Goal: Find specific page/section: Find specific page/section

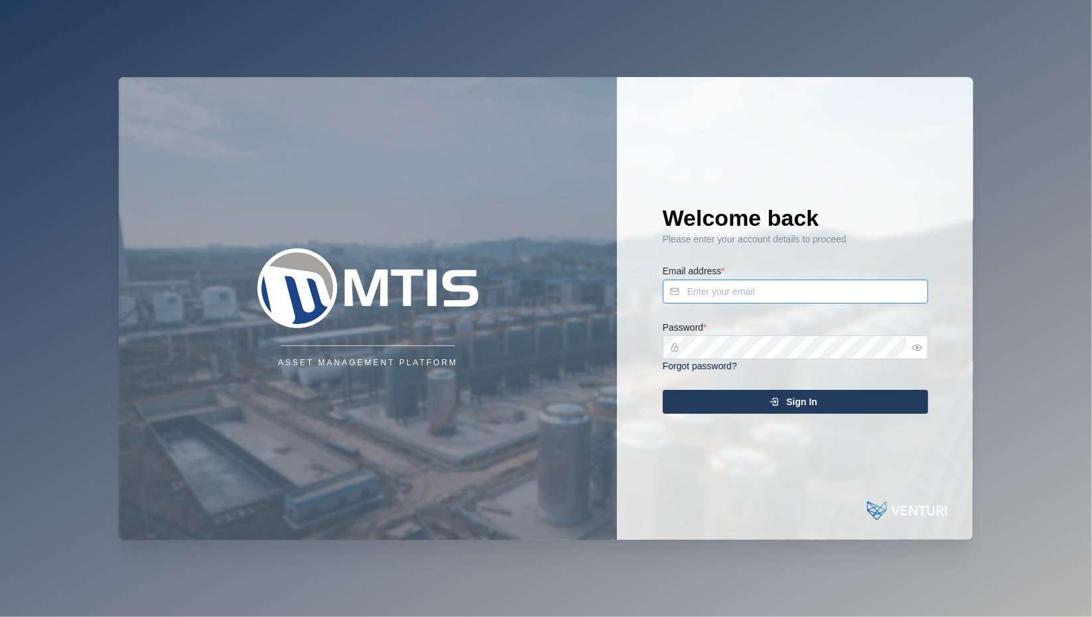
click at [725, 291] on input "Email address *" at bounding box center [795, 291] width 265 height 24
type input "[PERSON_NAME][EMAIL_ADDRESS][PERSON_NAME][DOMAIN_NAME]"
click at [713, 405] on div "Sign In" at bounding box center [794, 401] width 244 height 23
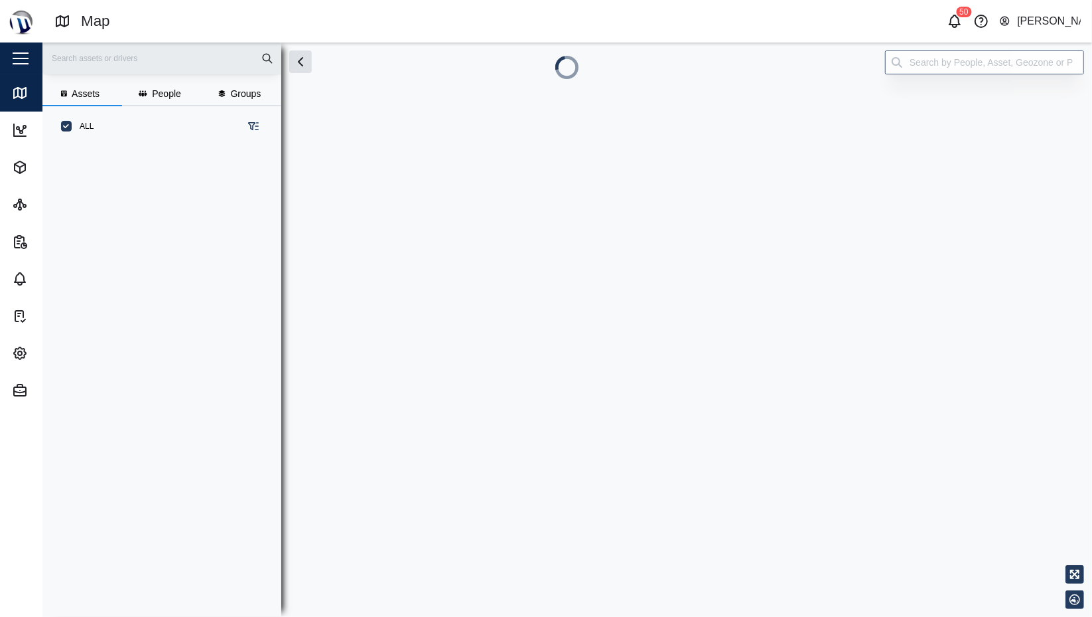
scroll to position [454, 208]
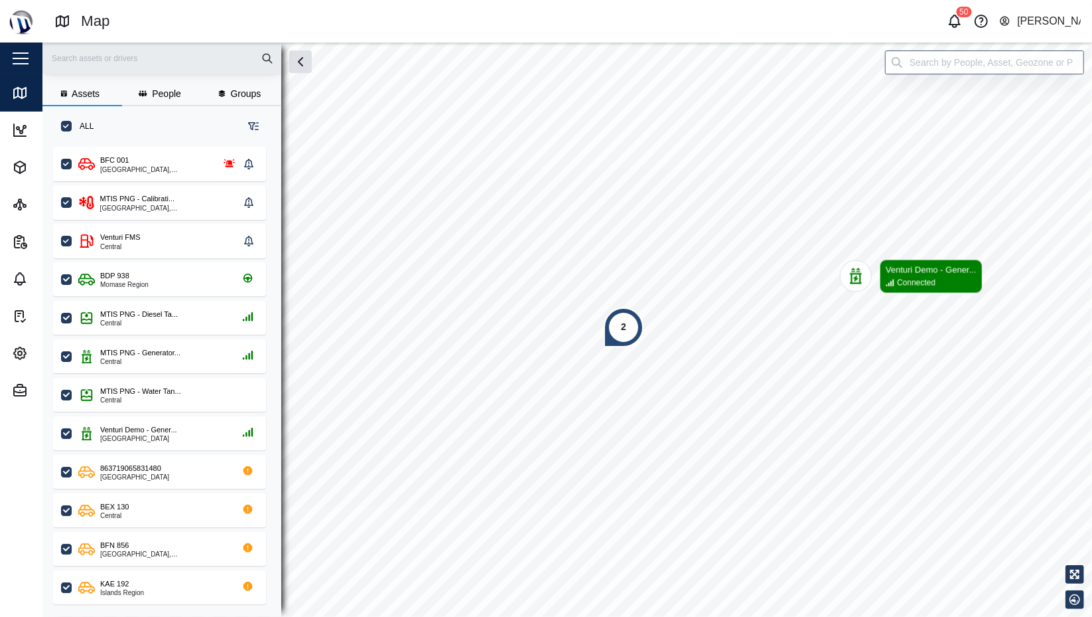
click at [625, 330] on div "2" at bounding box center [623, 327] width 5 height 15
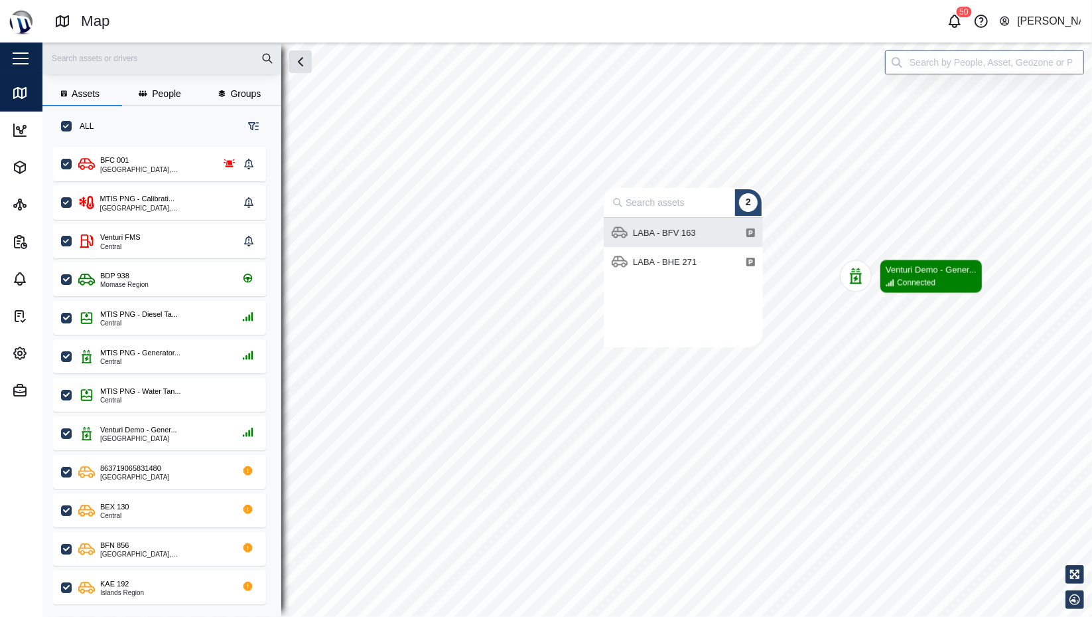
scroll to position [119, 149]
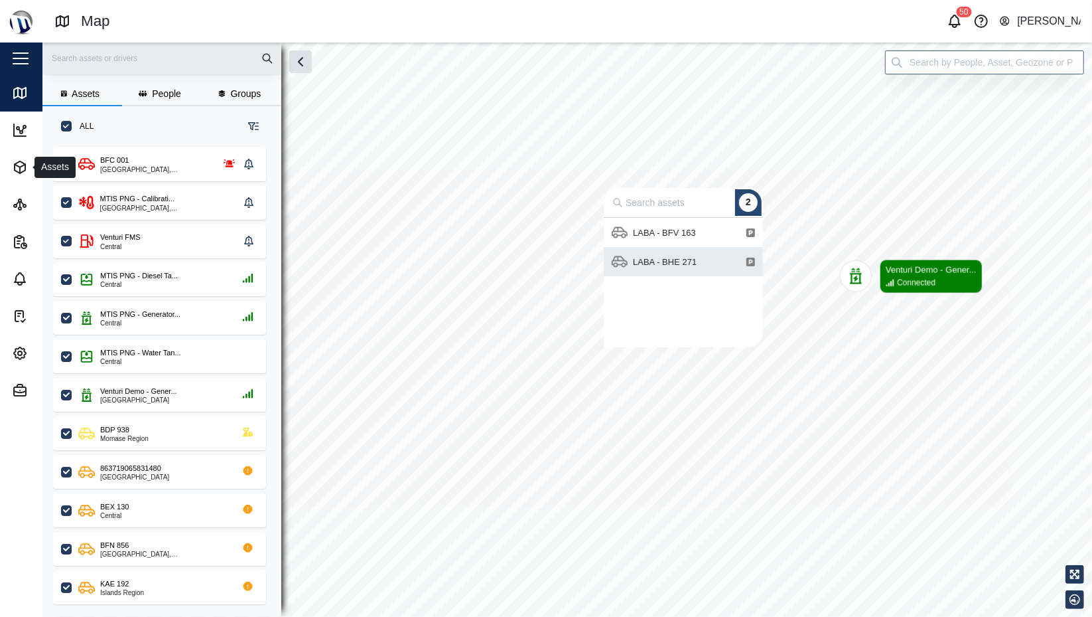
click at [9, 162] on button "Assets" at bounding box center [86, 167] width 173 height 37
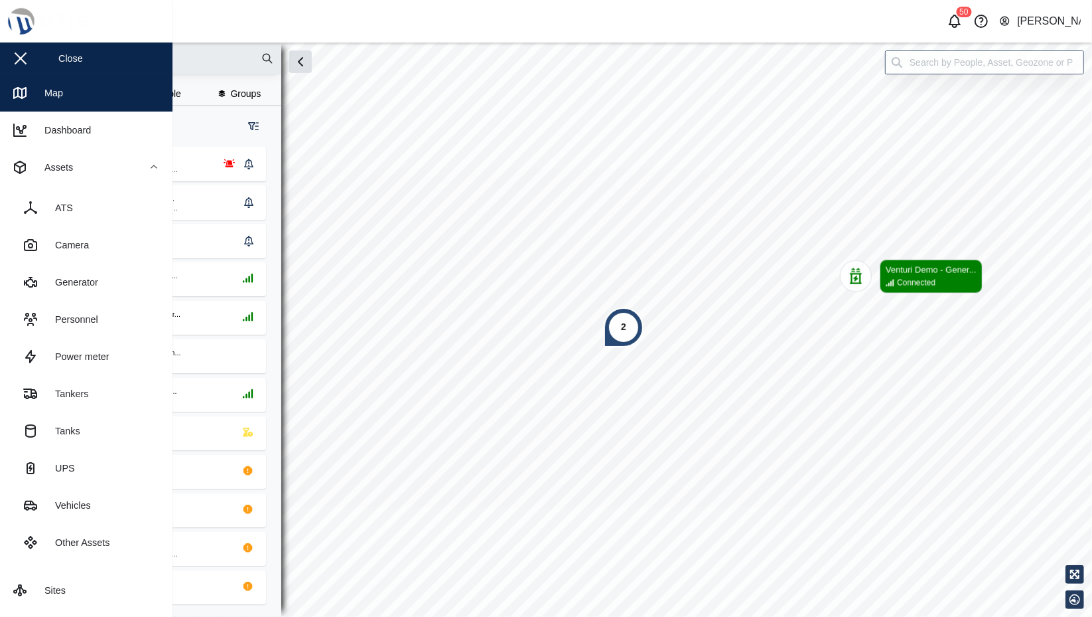
click at [90, 496] on link "Vehicles" at bounding box center [86, 504] width 151 height 37
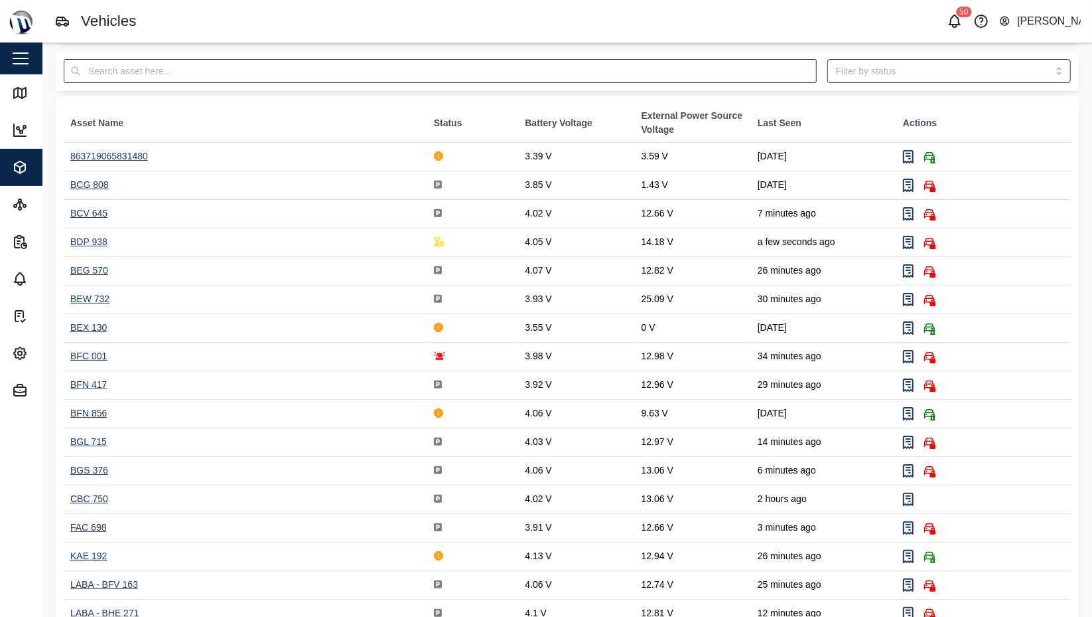
scroll to position [53, 0]
click at [88, 298] on div "BEW 732" at bounding box center [89, 297] width 39 height 11
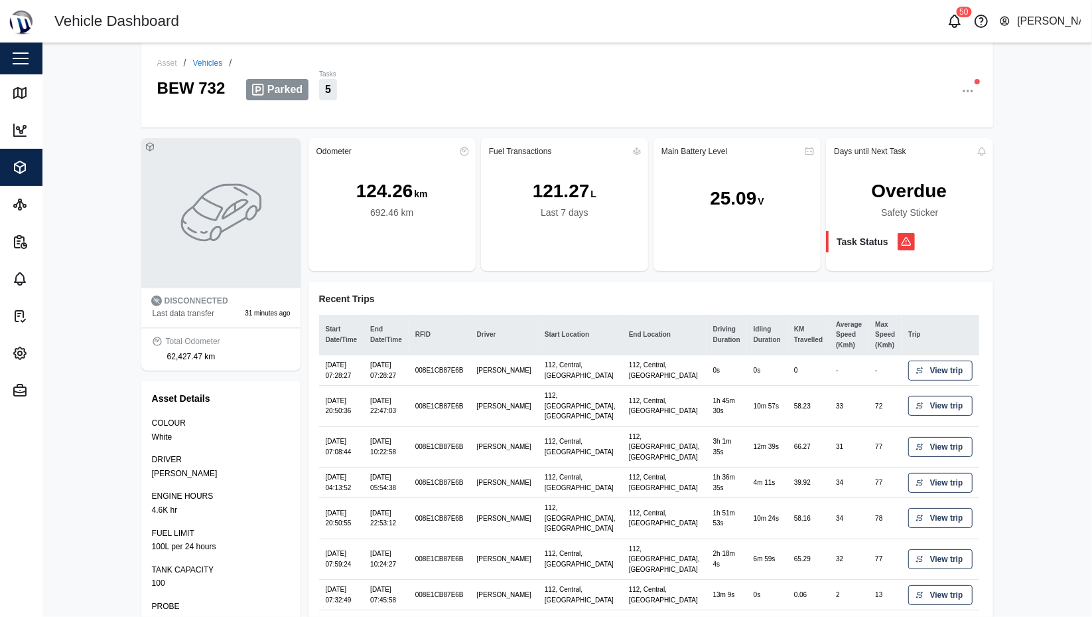
click at [25, 172] on icon "button" at bounding box center [20, 167] width 16 height 16
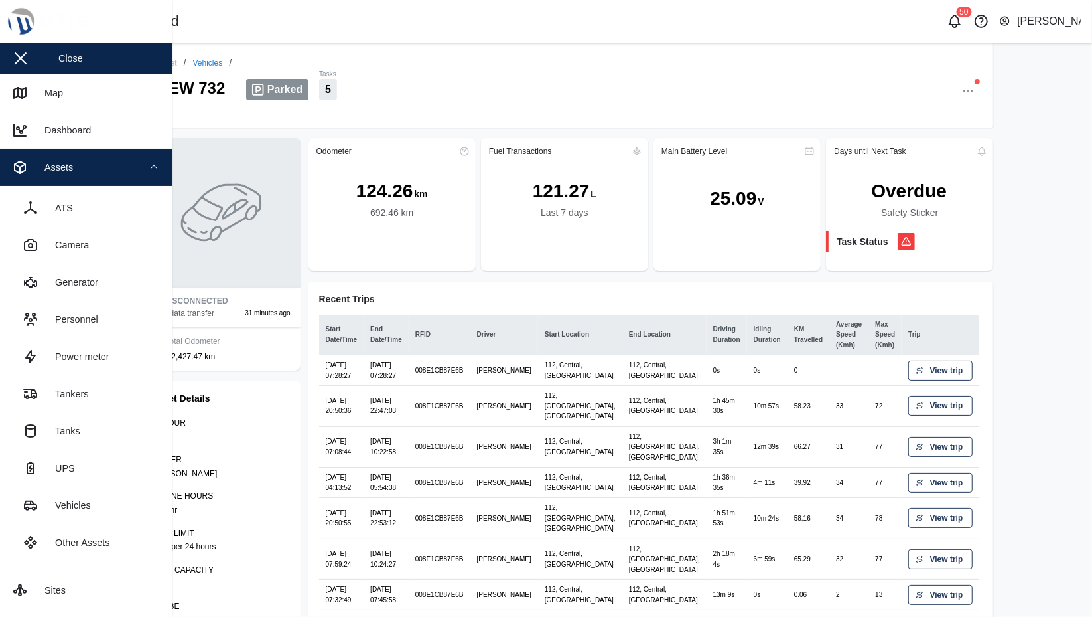
click at [91, 160] on div "Assets" at bounding box center [72, 167] width 121 height 16
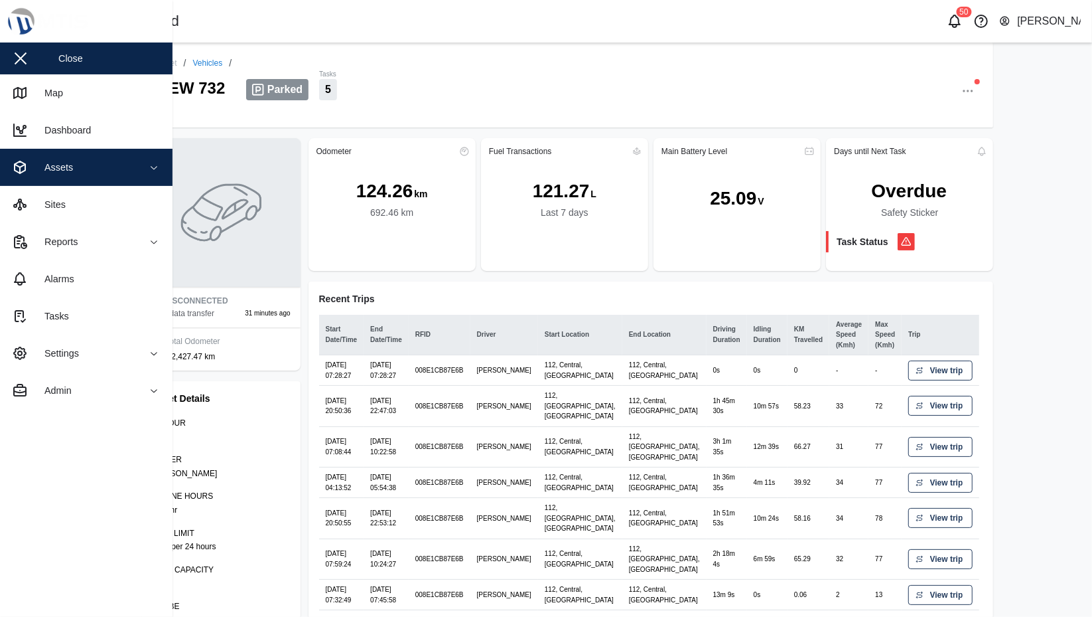
click at [92, 204] on link "Sites" at bounding box center [86, 204] width 173 height 37
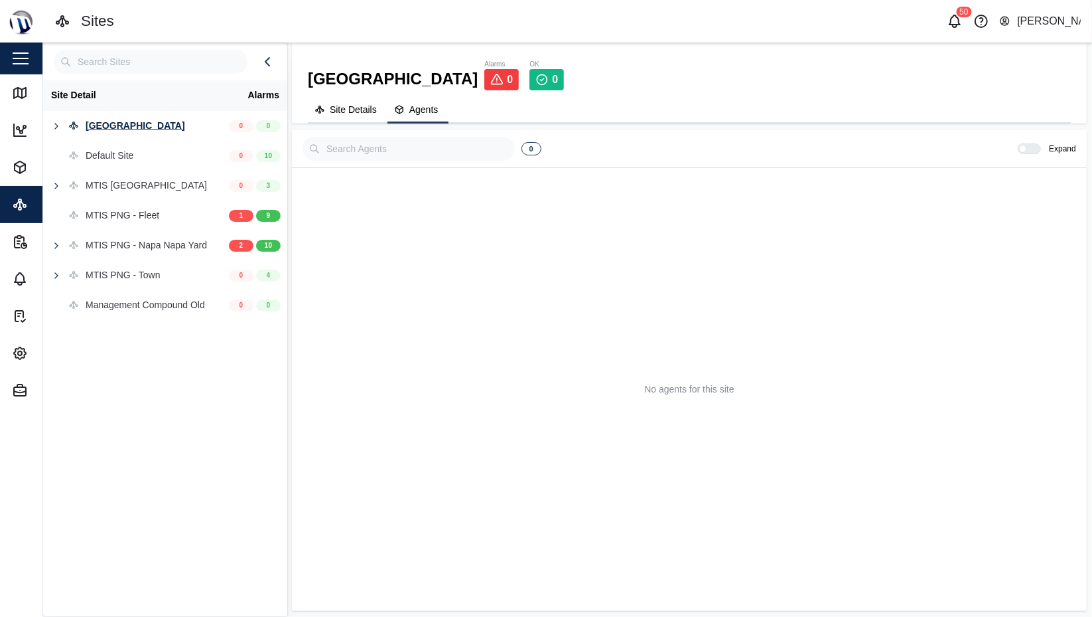
click at [55, 127] on icon "button" at bounding box center [56, 126] width 11 height 11
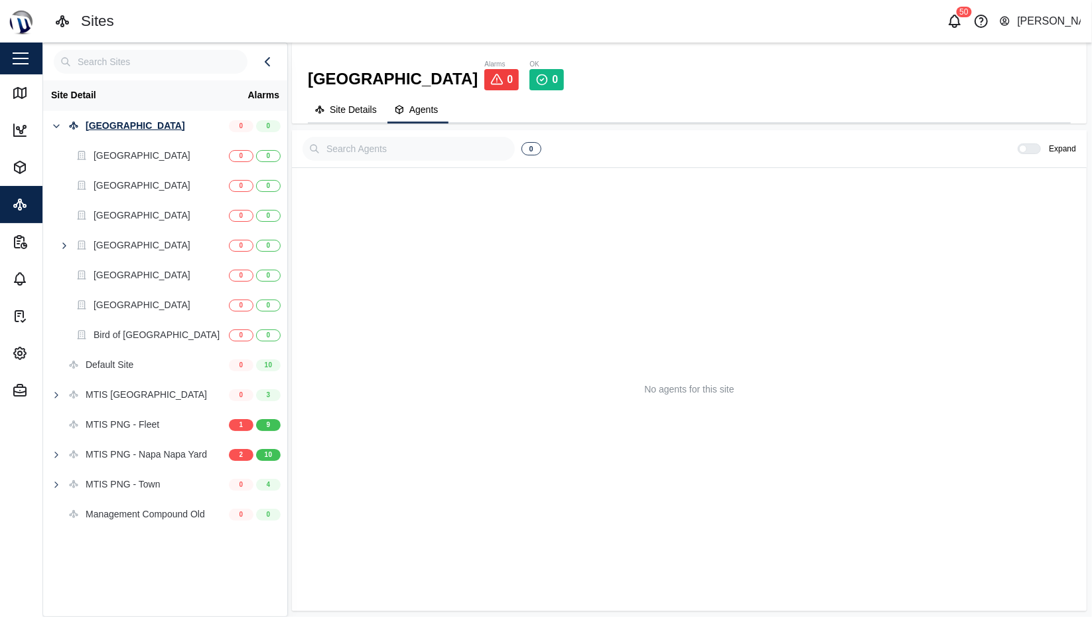
click at [55, 127] on icon "button" at bounding box center [56, 126] width 11 height 11
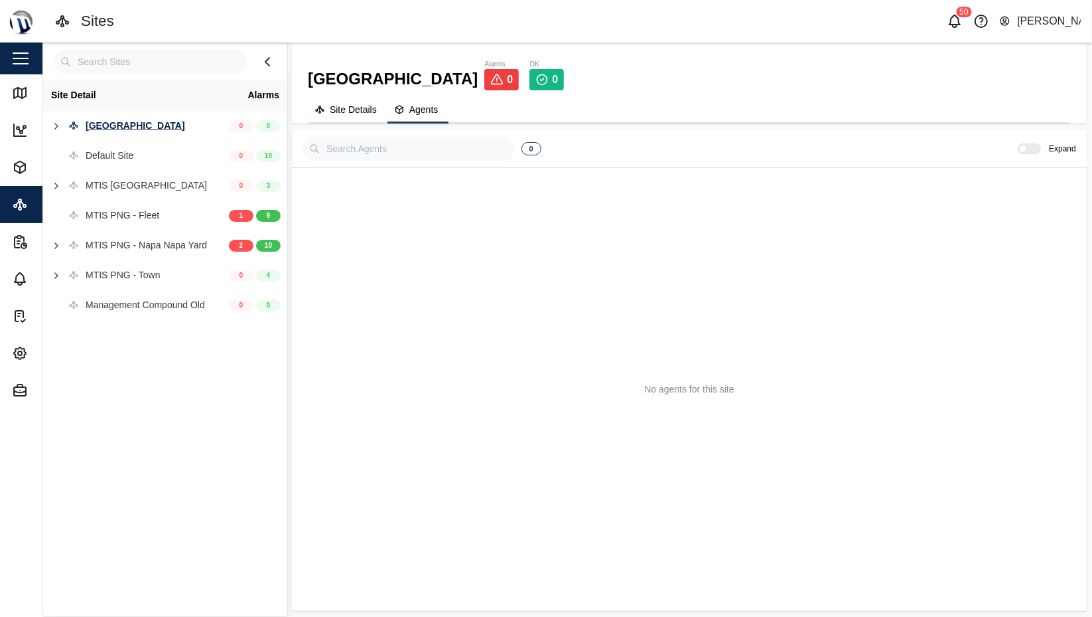
click at [112, 238] on div "MTIS PNG - Napa Napa Yard" at bounding box center [146, 245] width 121 height 15
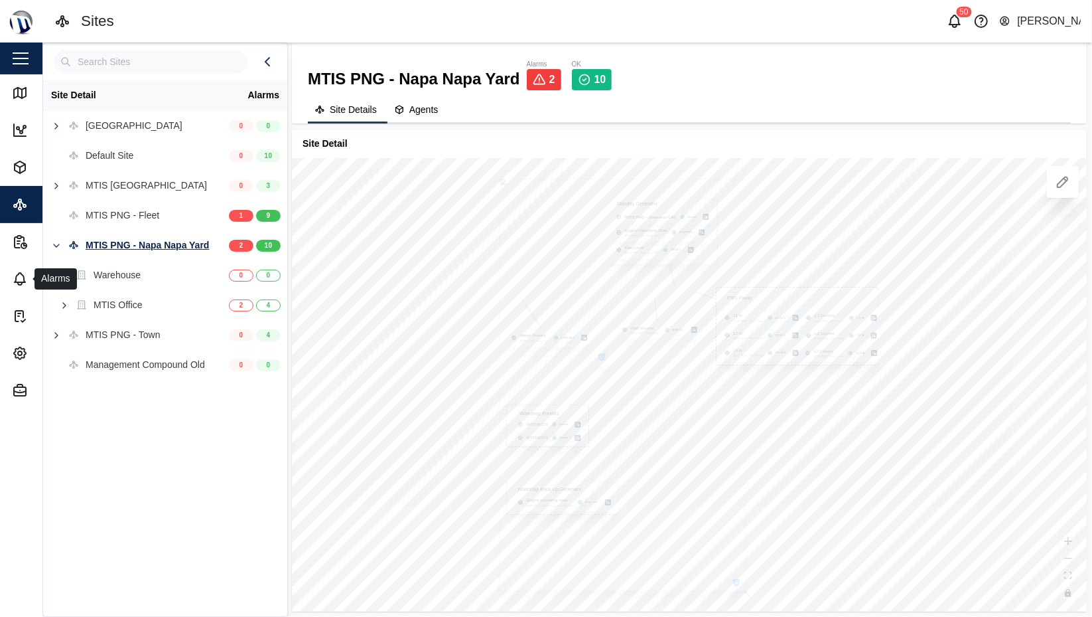
click at [23, 292] on link "Alarms" at bounding box center [86, 278] width 173 height 37
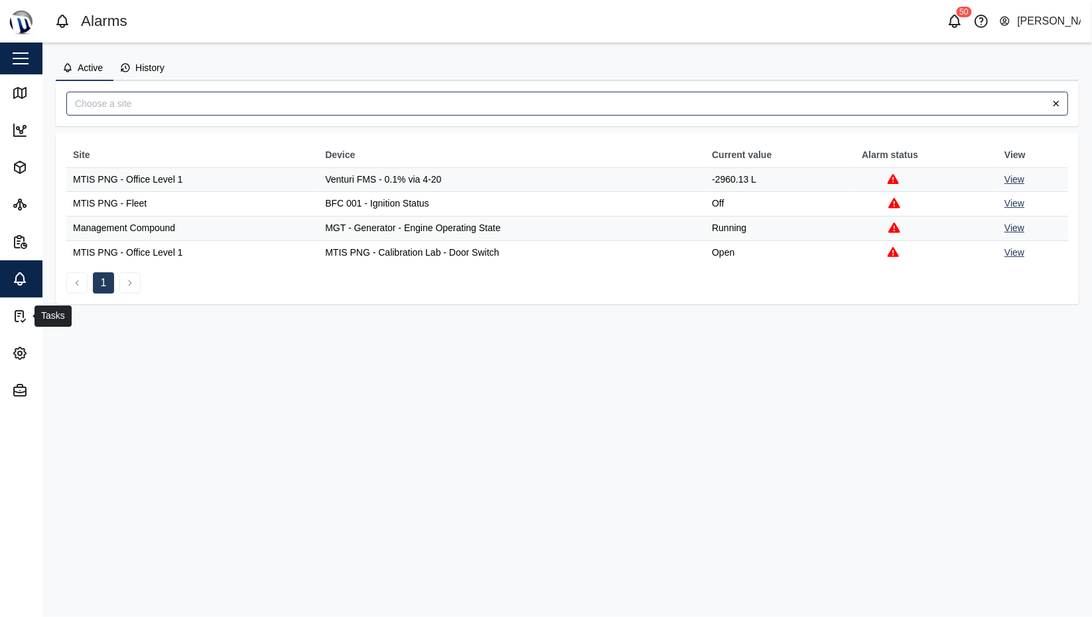
click at [19, 332] on link "Tasks" at bounding box center [86, 315] width 173 height 37
